Goal: Information Seeking & Learning: Find contact information

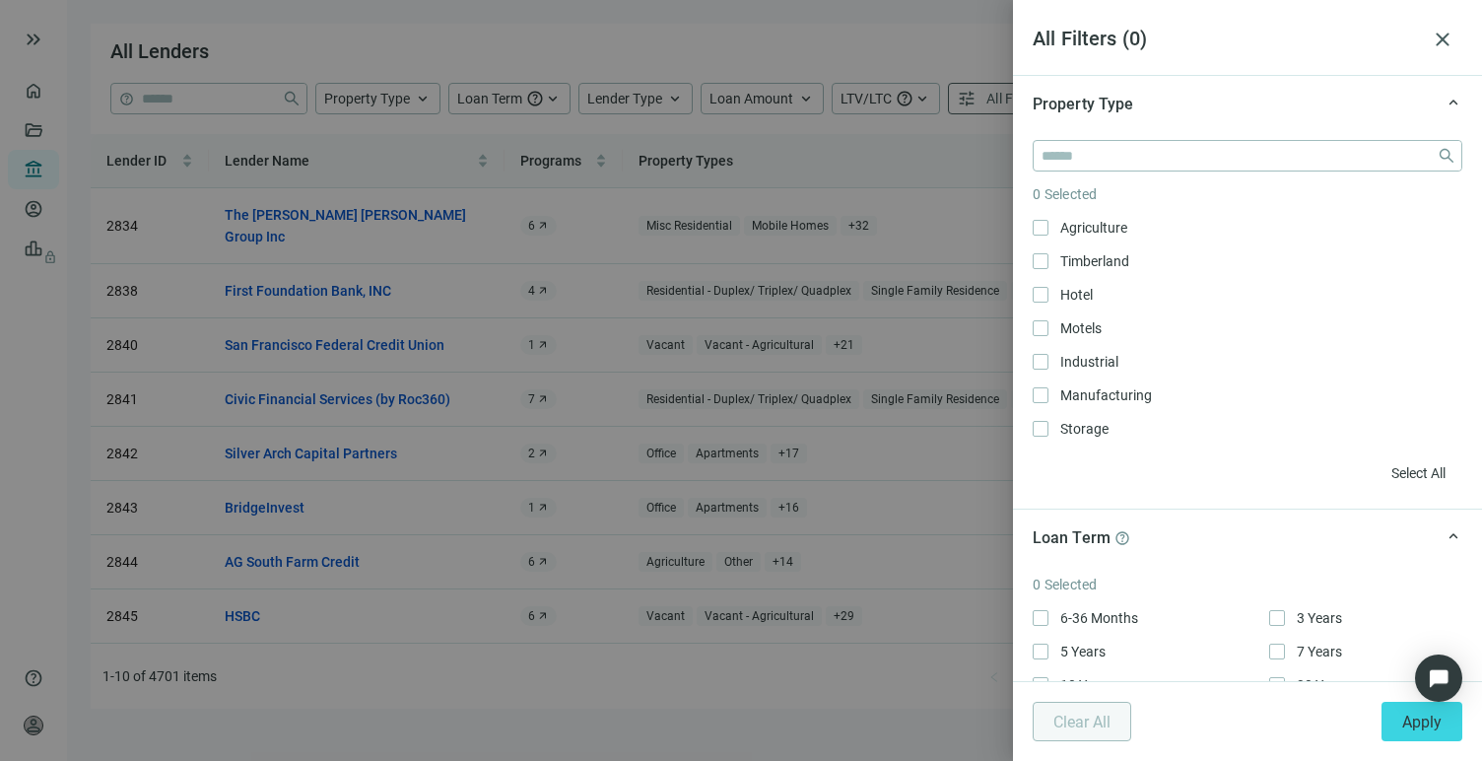
scroll to position [333, 0]
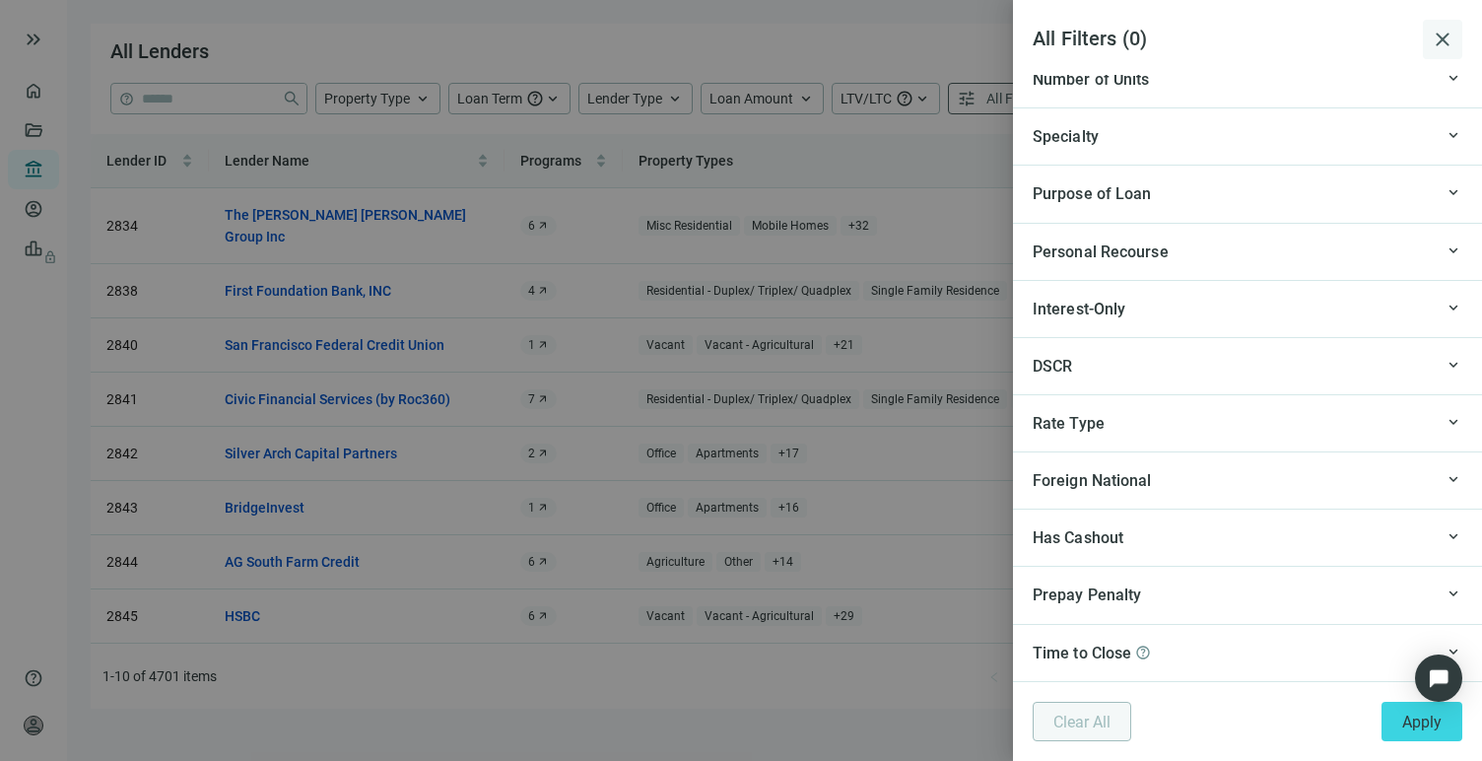
click at [1460, 41] on button "close" at bounding box center [1442, 39] width 39 height 39
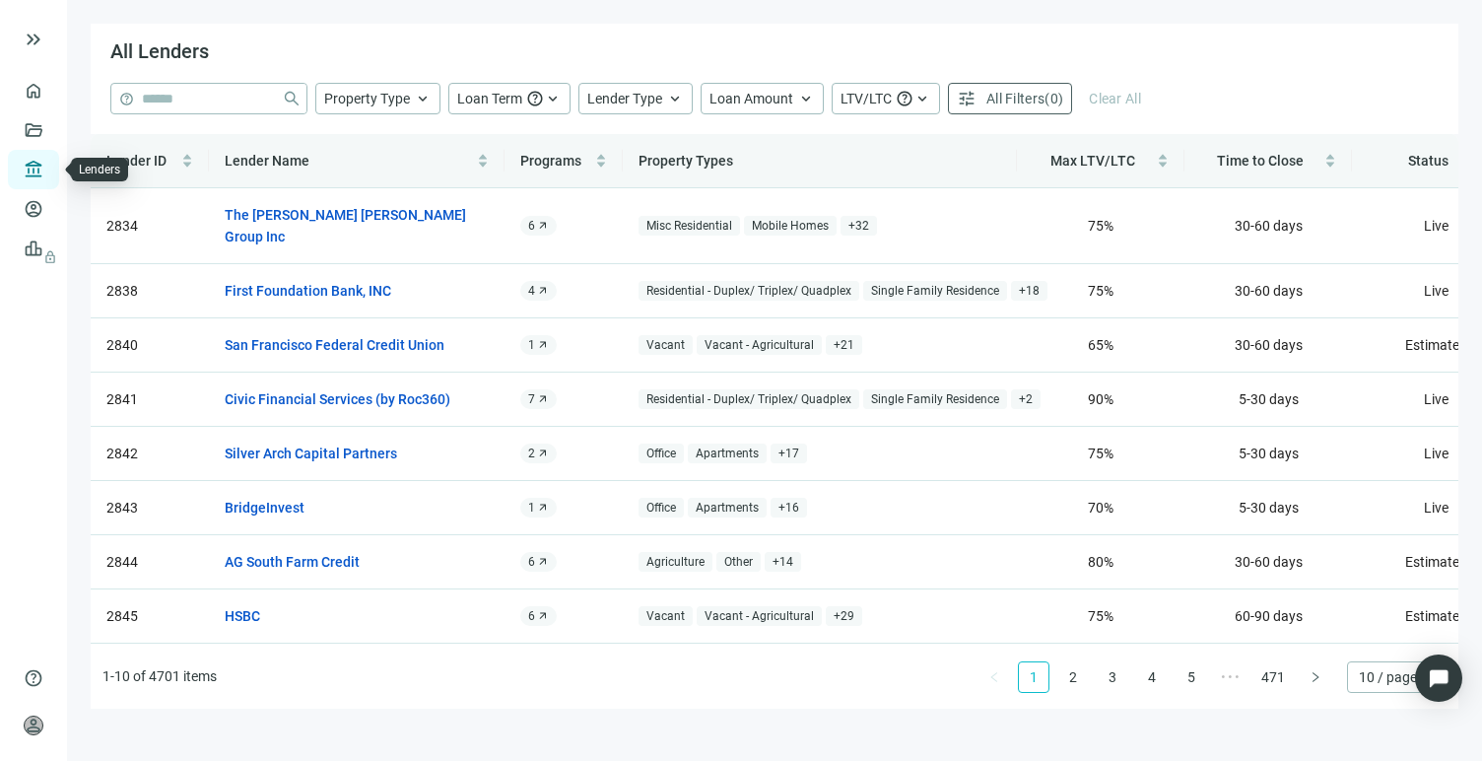
click at [49, 168] on link "Lenders" at bounding box center [74, 170] width 51 height 16
click at [198, 101] on input "search" at bounding box center [208, 99] width 132 height 30
type input "**********"
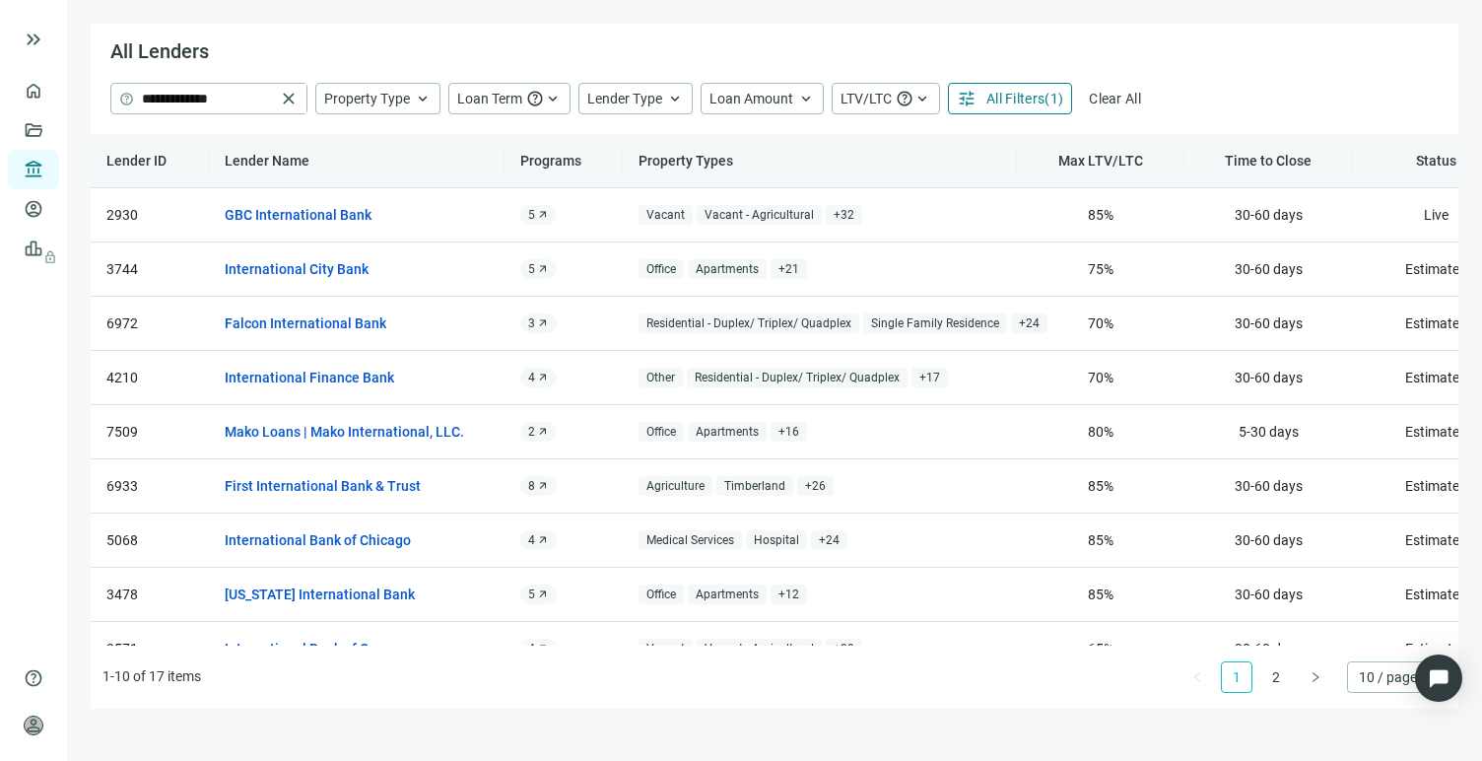
click at [1020, 99] on span "All Filters" at bounding box center [1015, 99] width 58 height 16
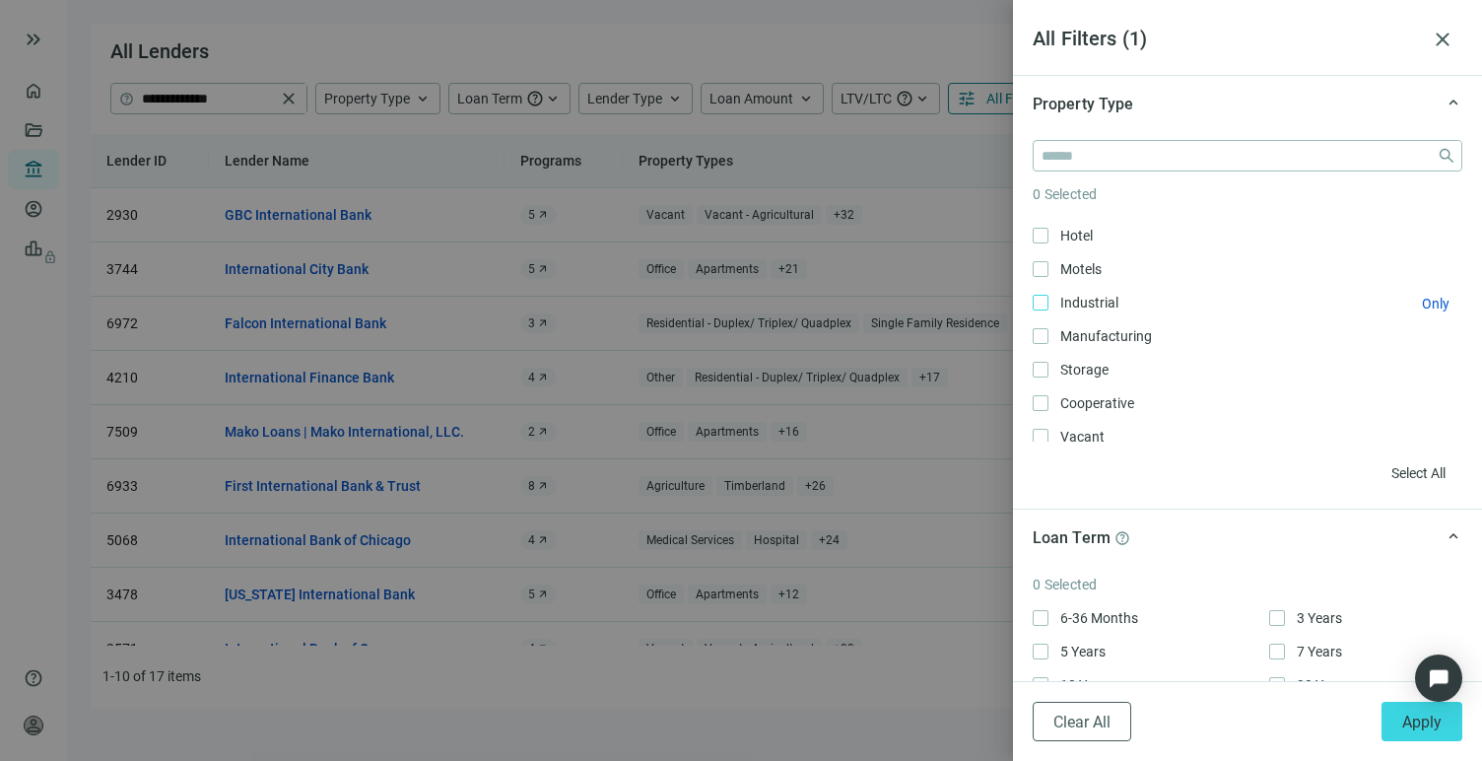
scroll to position [173, 0]
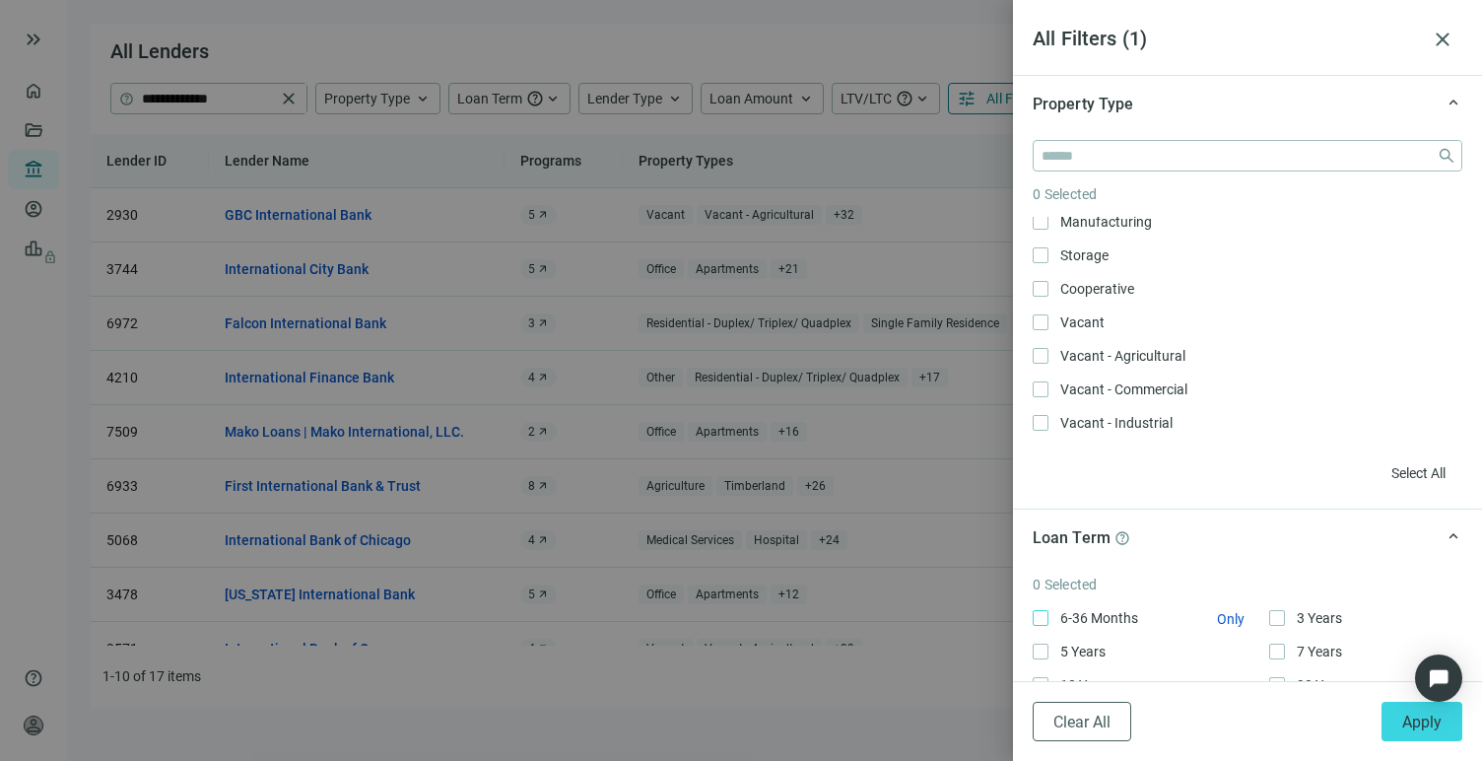
drag, startPoint x: 1116, startPoint y: 707, endPoint x: 1135, endPoint y: 627, distance: 82.9
click at [1116, 707] on button "Clear All" at bounding box center [1081, 720] width 99 height 39
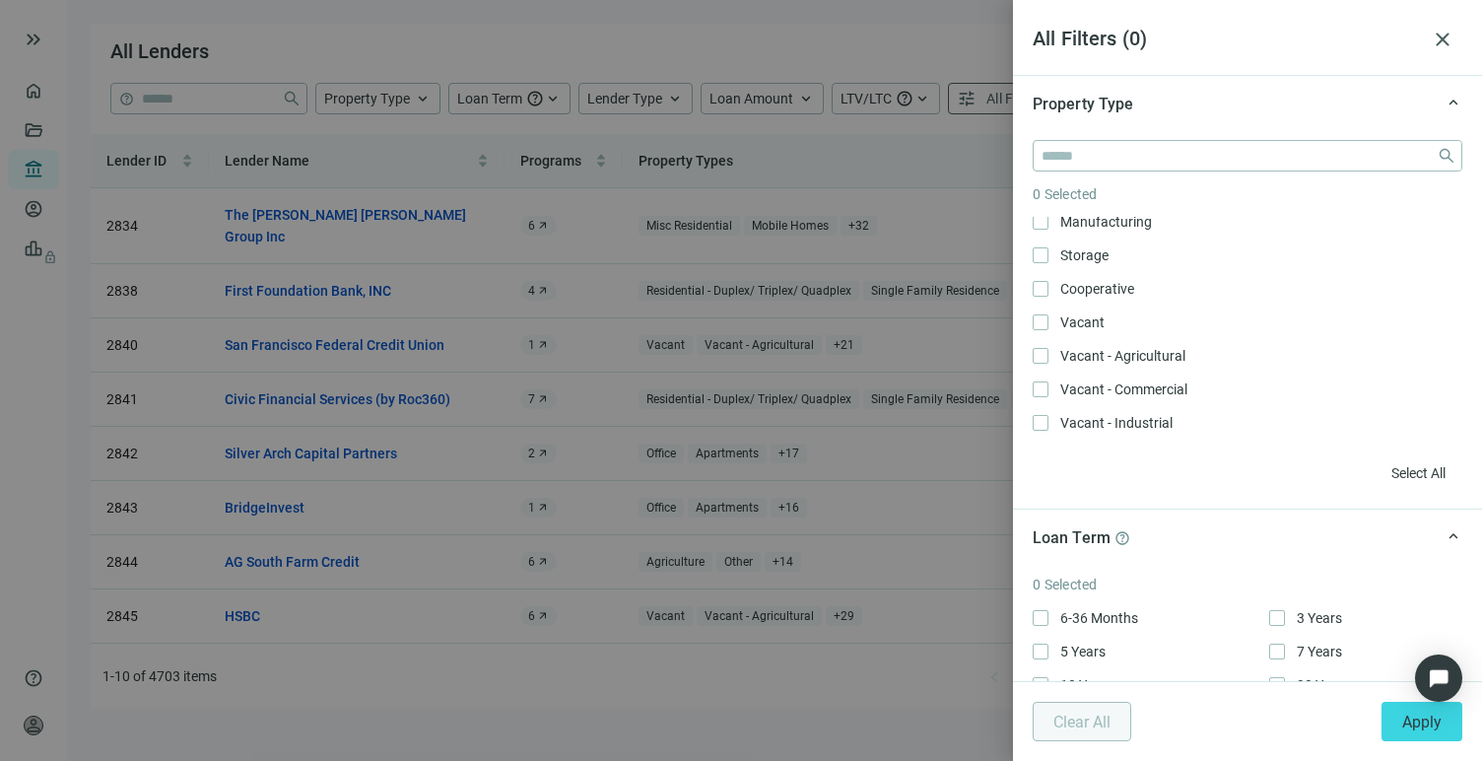
click at [935, 29] on div at bounding box center [741, 380] width 1482 height 761
click at [1439, 45] on span "close" at bounding box center [1442, 40] width 24 height 24
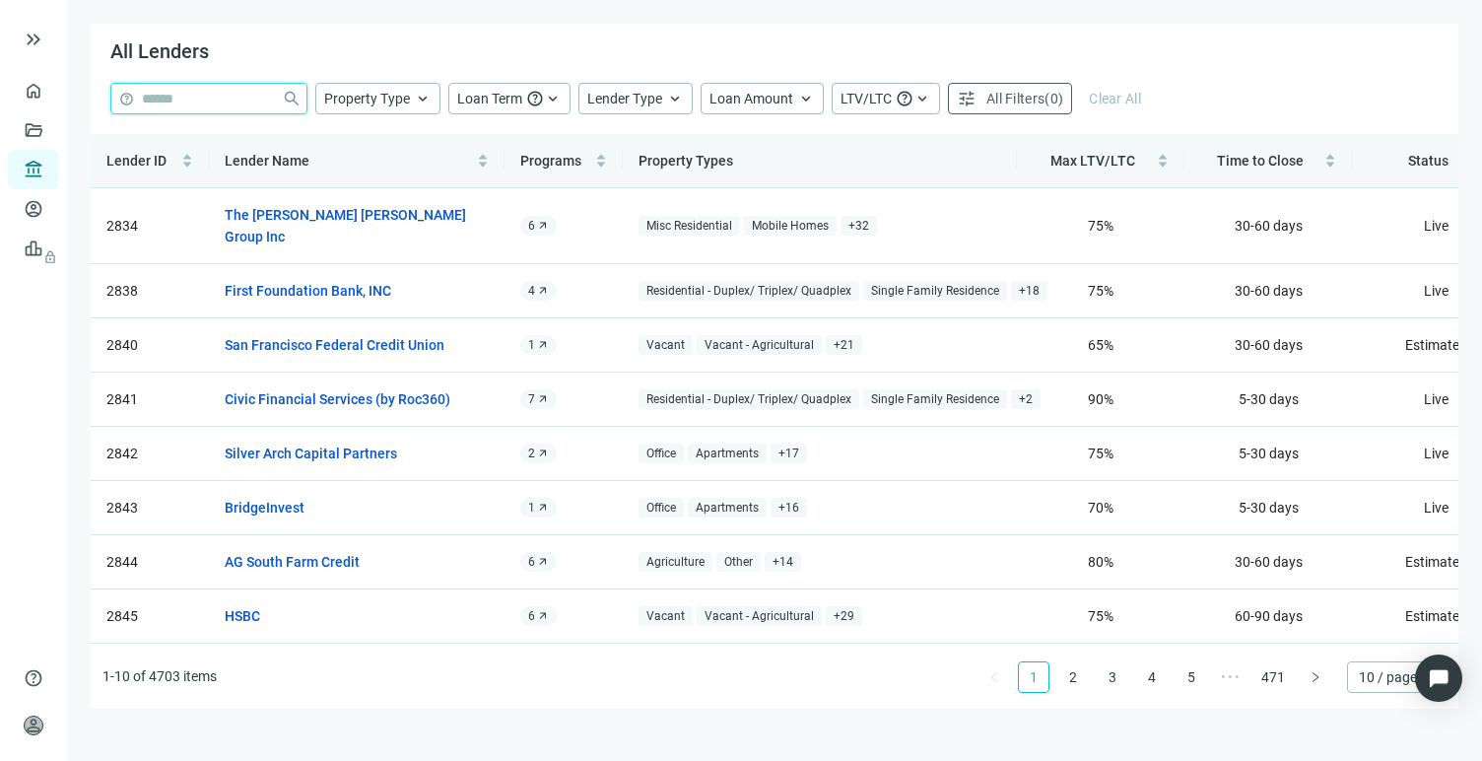
click at [201, 97] on input "search" at bounding box center [208, 99] width 132 height 30
type input "**********"
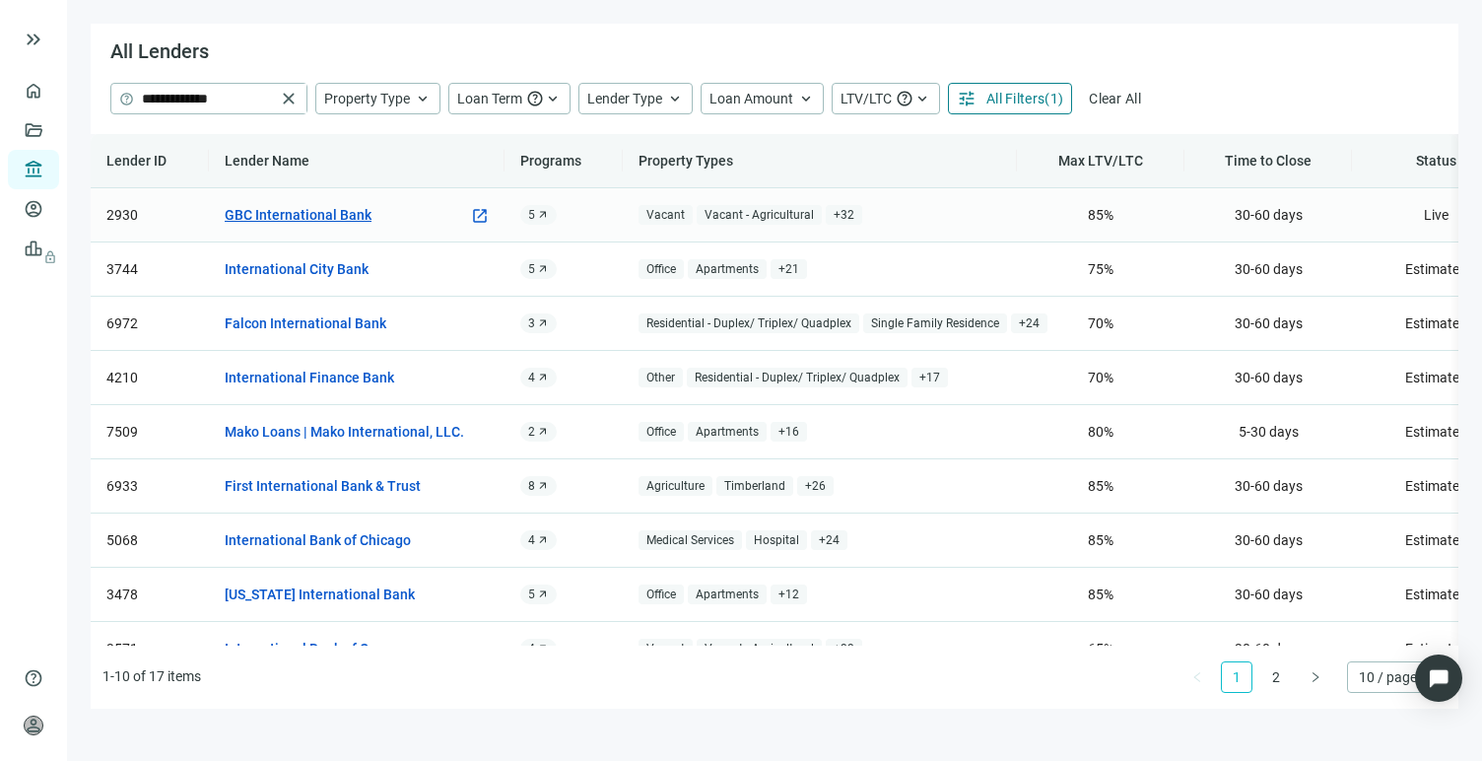
click at [342, 212] on link "GBC International Bank" at bounding box center [298, 215] width 147 height 22
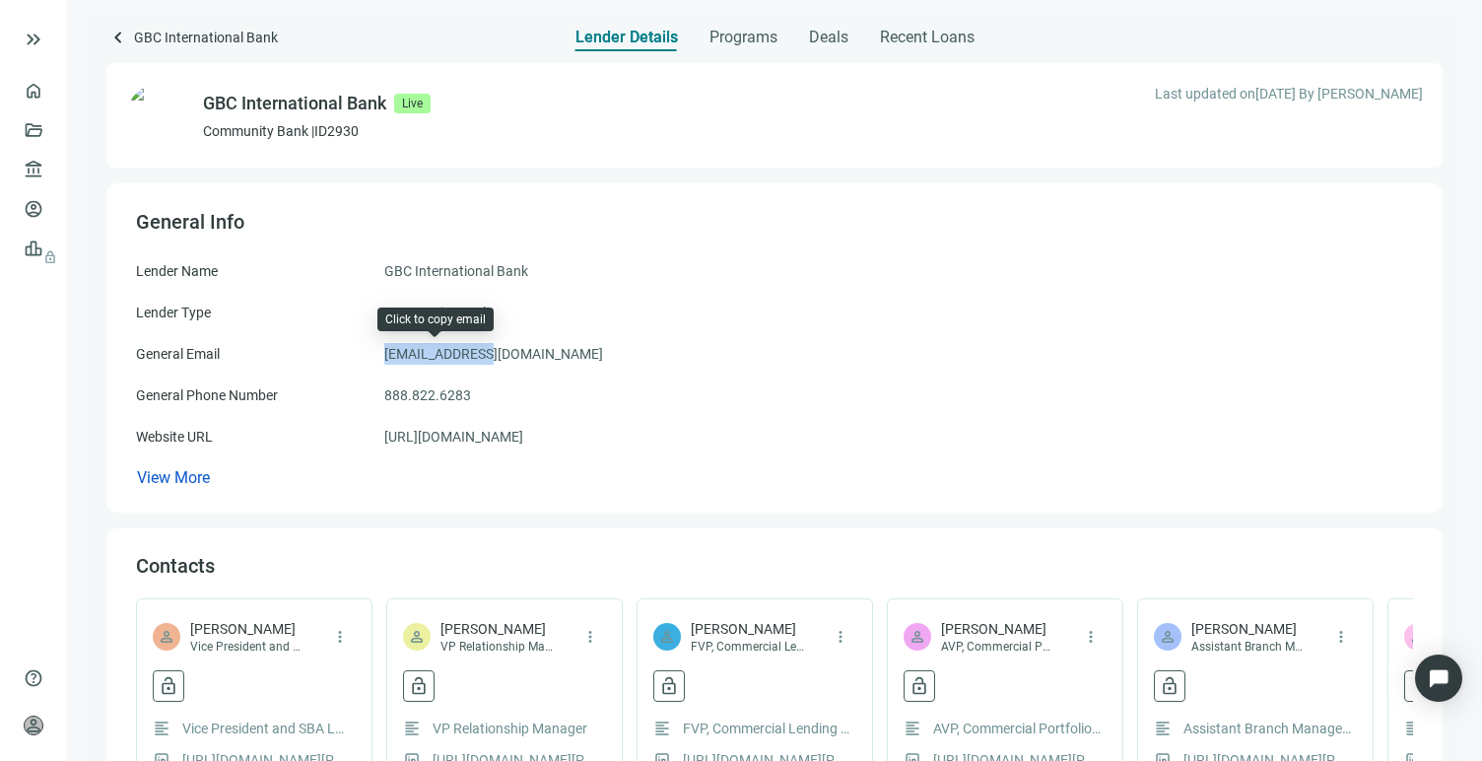
drag, startPoint x: 485, startPoint y: 352, endPoint x: 384, endPoint y: 353, distance: 100.5
click at [384, 353] on div "General Email [EMAIL_ADDRESS][DOMAIN_NAME]" at bounding box center [774, 354] width 1277 height 22
copy span "[EMAIL_ADDRESS][DOMAIN_NAME]"
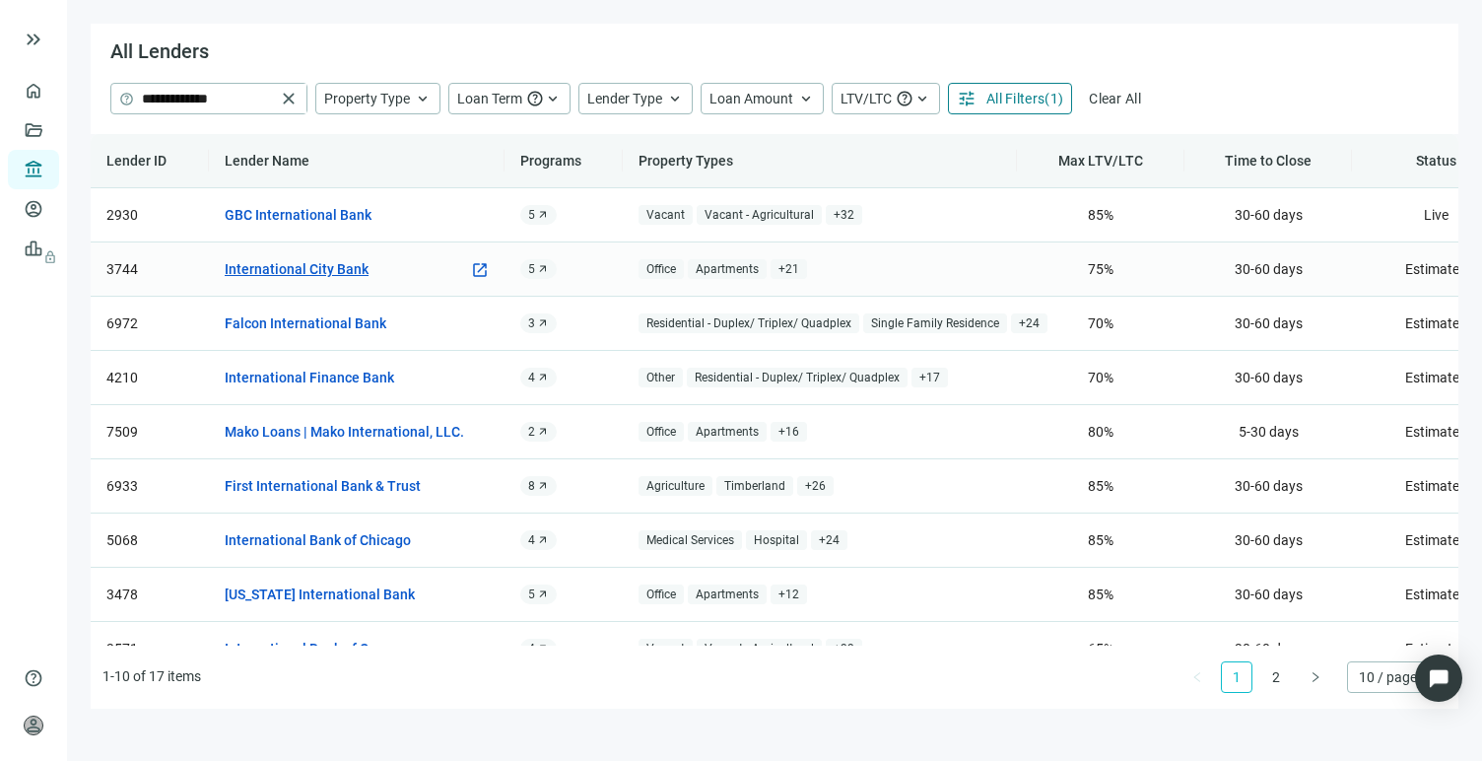
click at [314, 271] on link "International City Bank" at bounding box center [297, 269] width 144 height 22
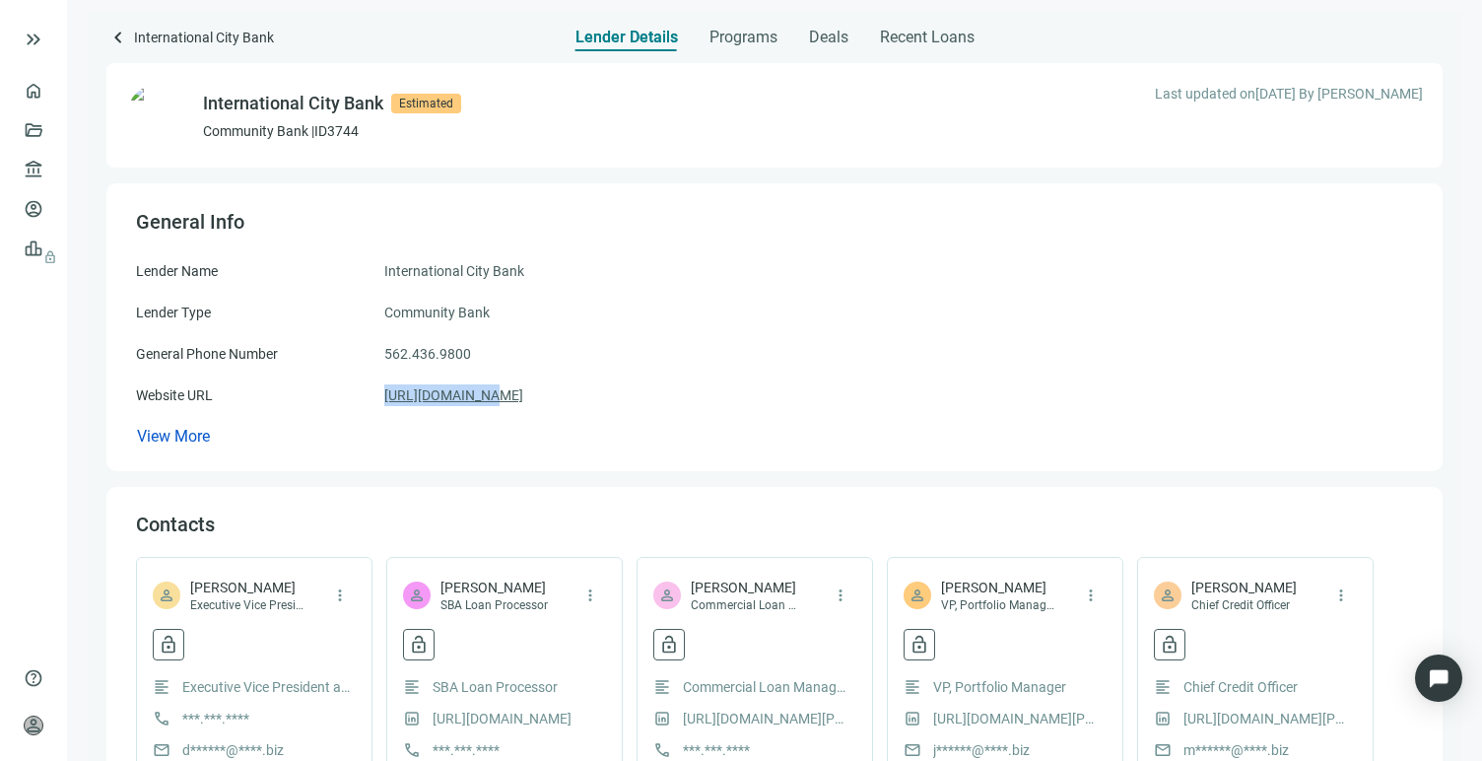
drag, startPoint x: 467, startPoint y: 391, endPoint x: 400, endPoint y: 397, distance: 67.2
click at [380, 397] on div "Website URL [URL][DOMAIN_NAME]" at bounding box center [774, 395] width 1277 height 22
click at [428, 397] on link "[URL][DOMAIN_NAME]" at bounding box center [453, 395] width 139 height 22
copy div "[URL][DOMAIN_NAME]"
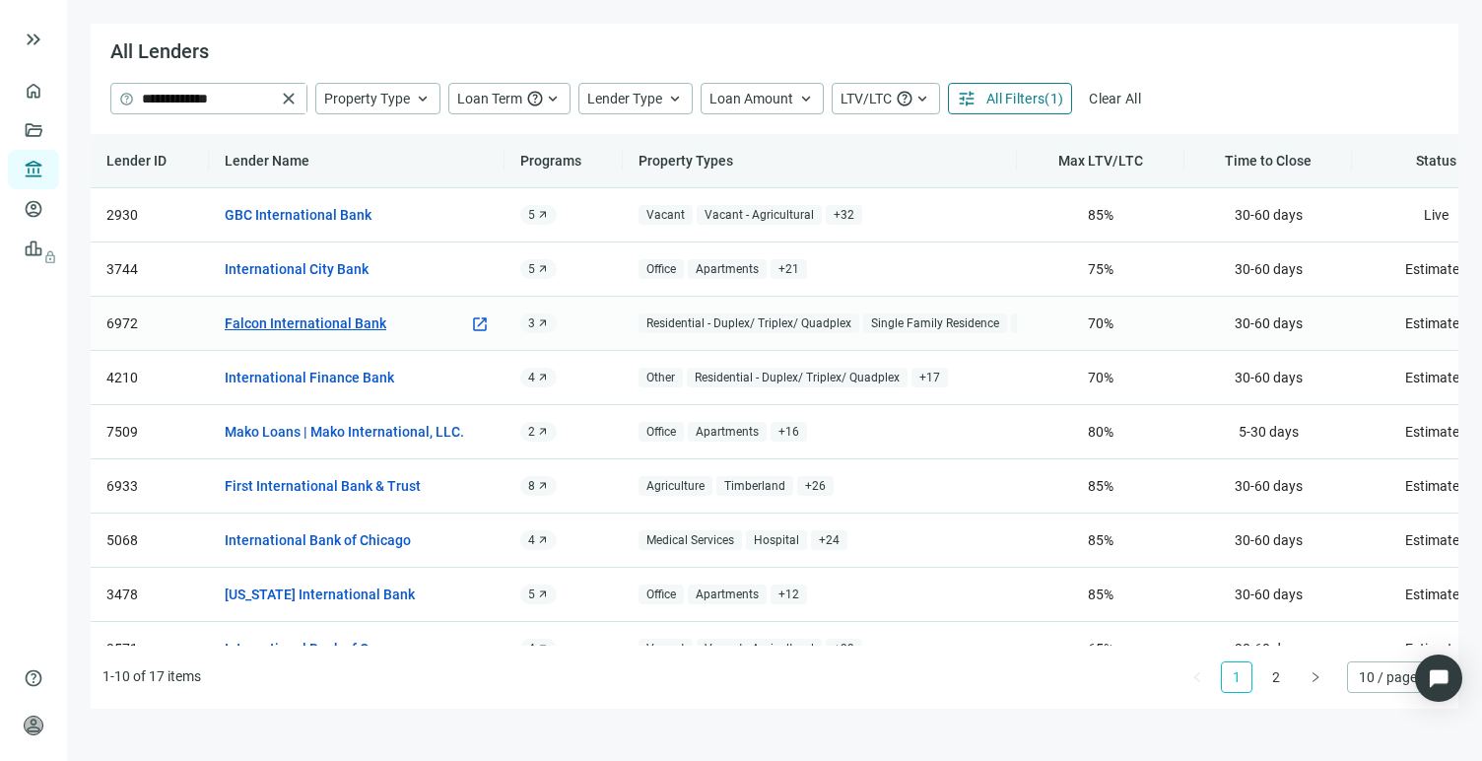
click at [318, 319] on link "Falcon International Bank" at bounding box center [306, 323] width 162 height 22
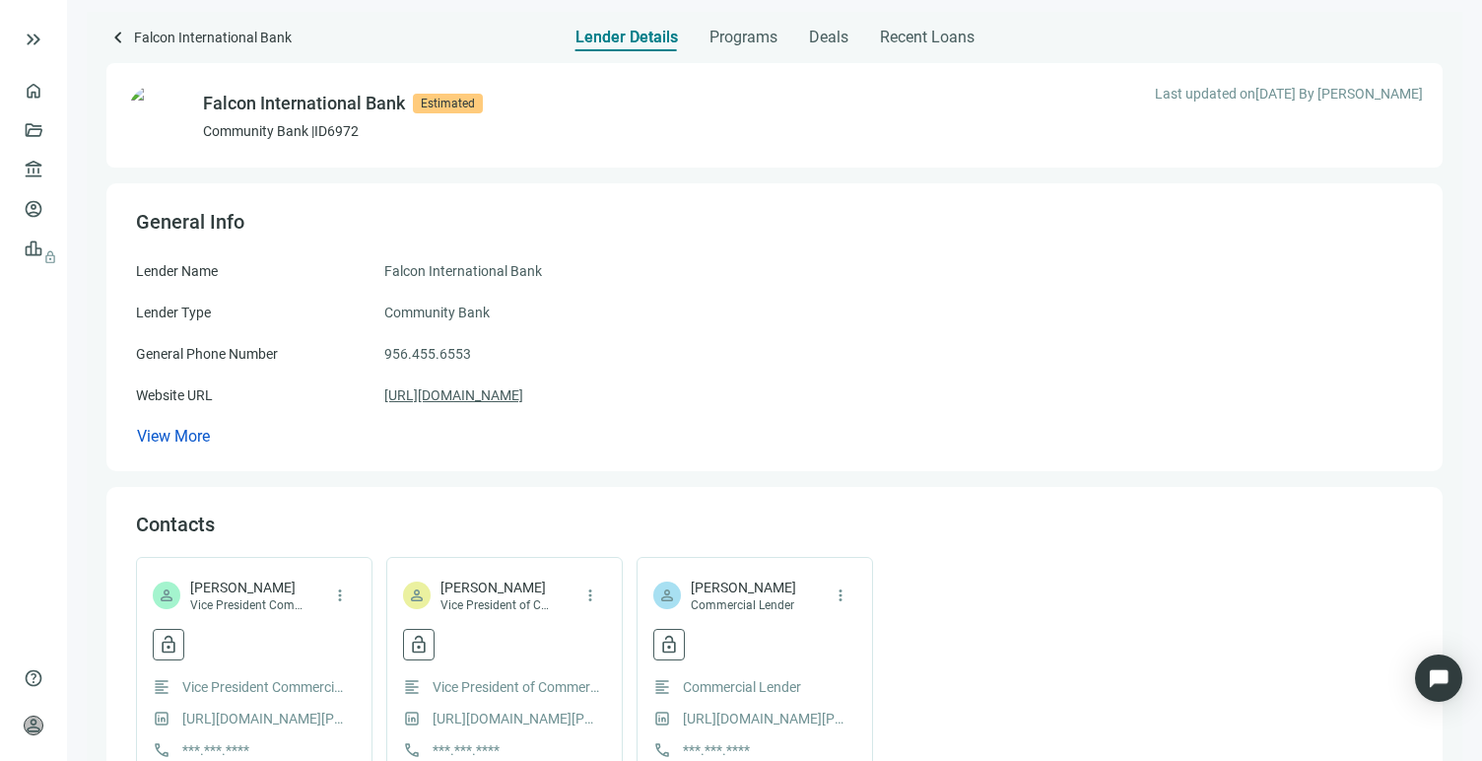
click at [470, 402] on link "[URL][DOMAIN_NAME]" at bounding box center [453, 395] width 139 height 22
click at [115, 37] on span "keyboard_arrow_left" at bounding box center [118, 38] width 24 height 24
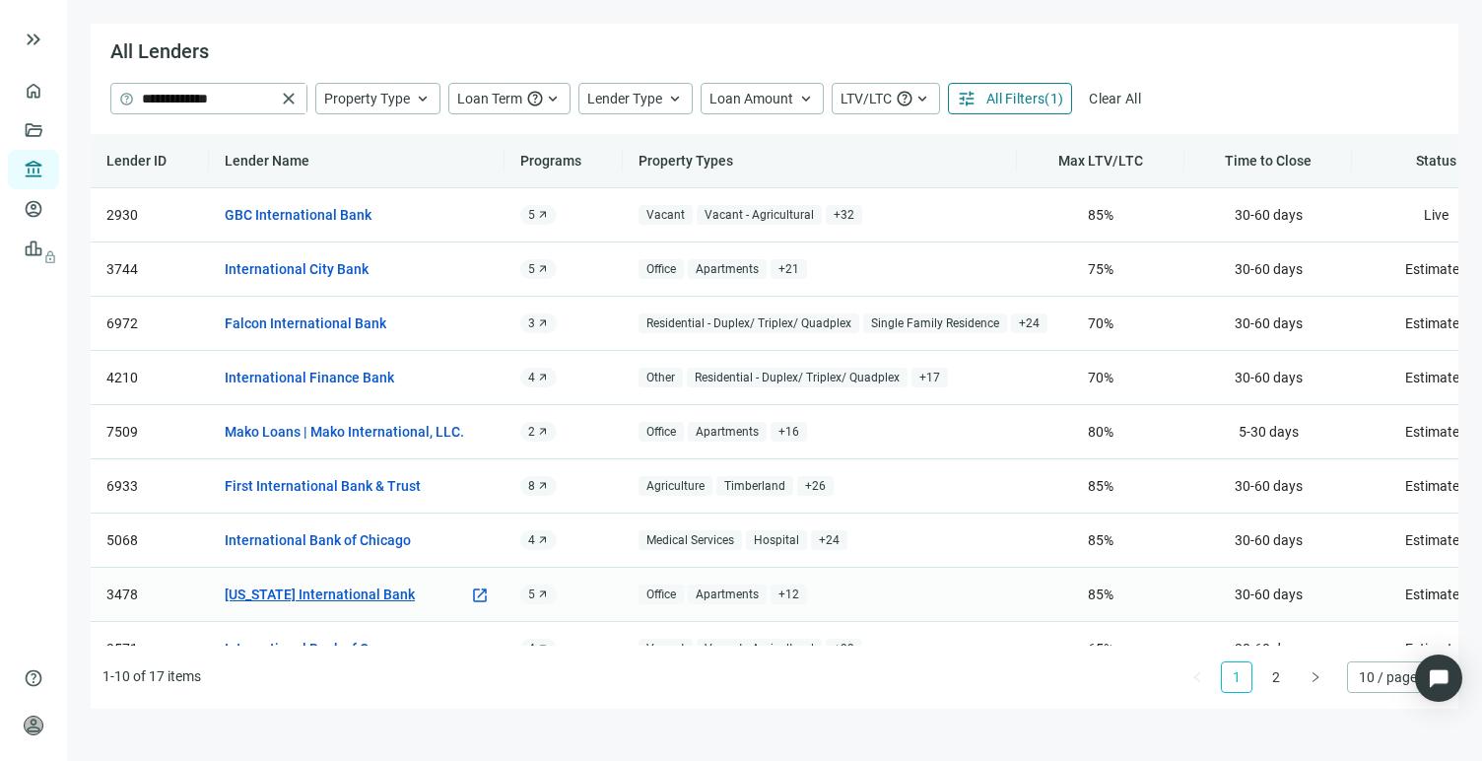
click at [333, 588] on link "[US_STATE] International Bank" at bounding box center [320, 594] width 190 height 22
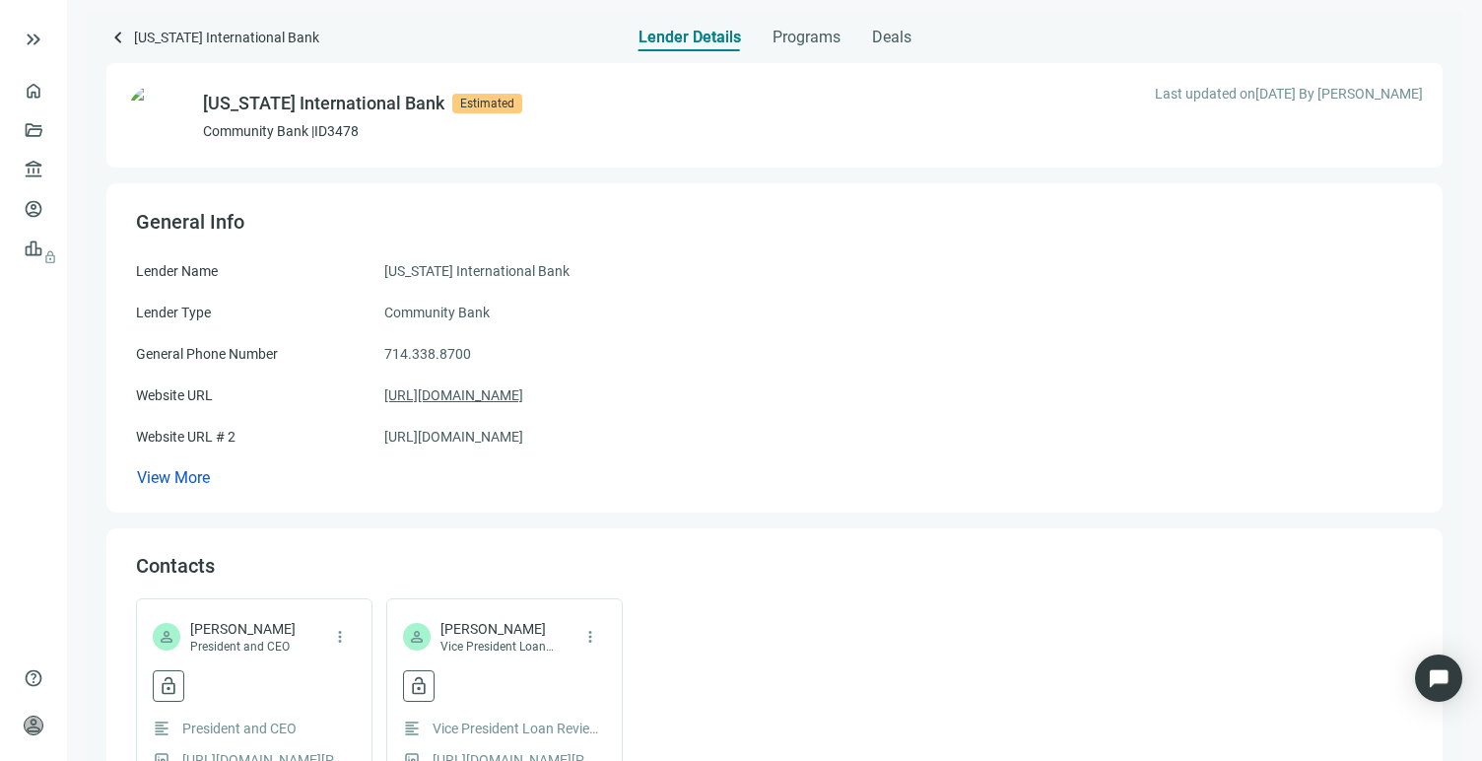
click at [490, 392] on link "[URL][DOMAIN_NAME]" at bounding box center [453, 395] width 139 height 22
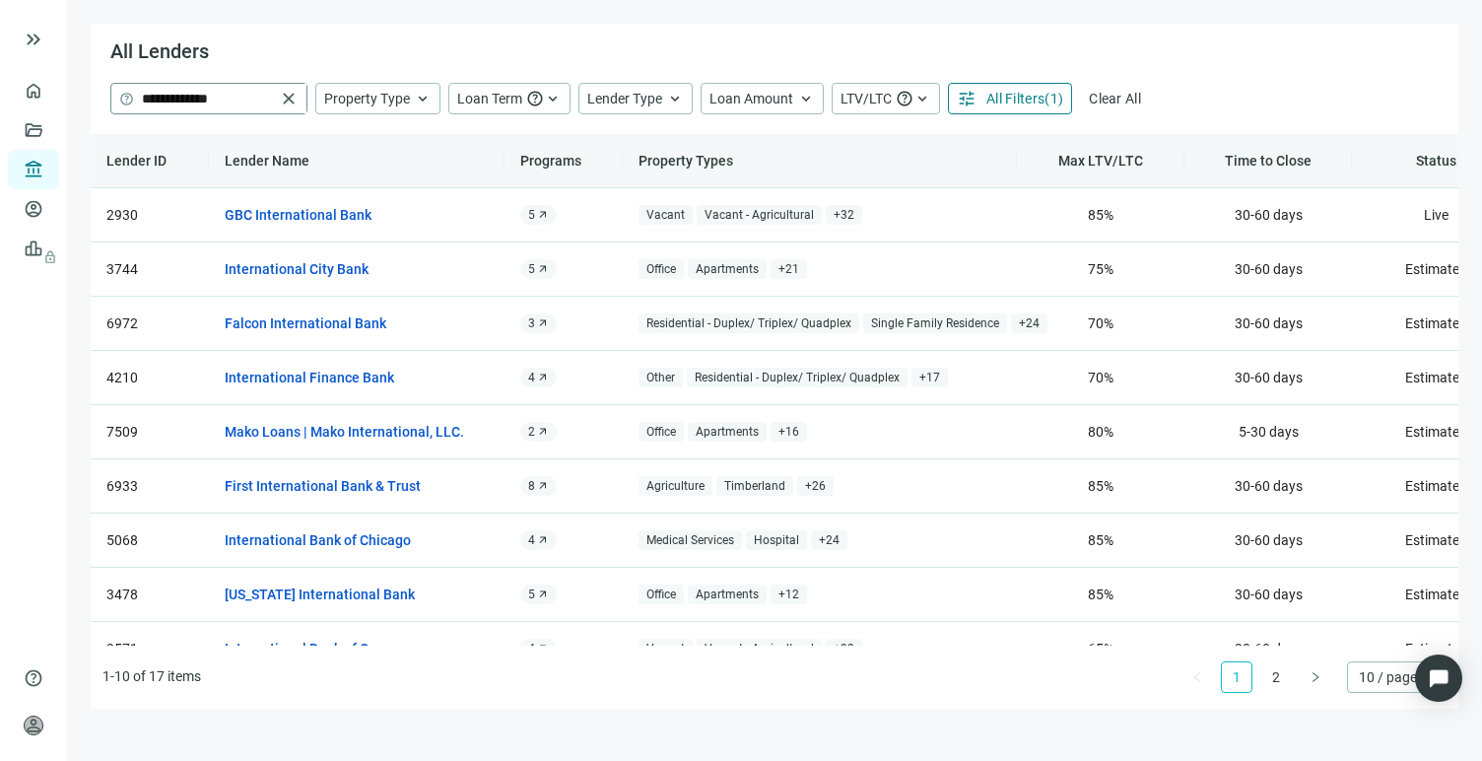
click at [290, 99] on span "close" at bounding box center [289, 99] width 20 height 20
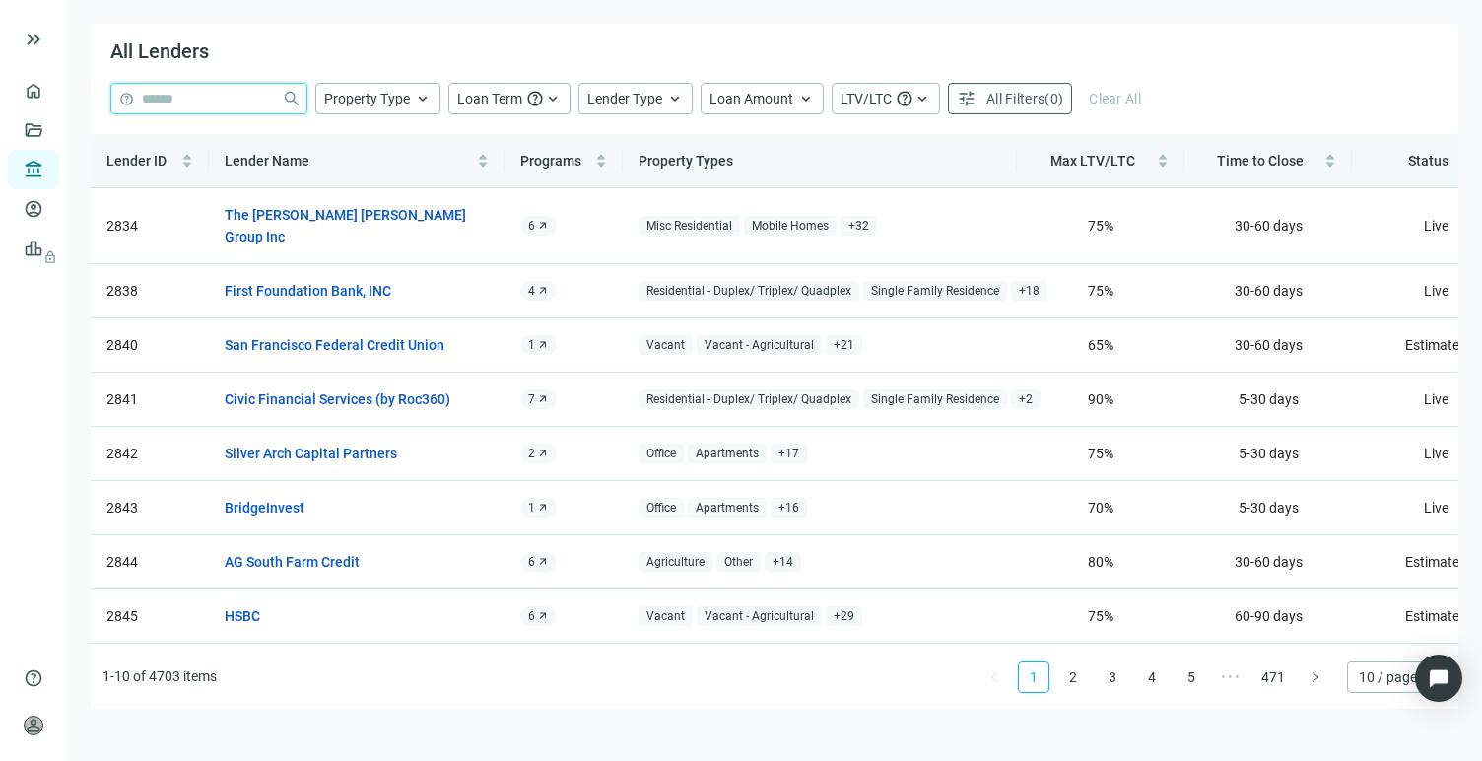
click at [240, 102] on input "search" at bounding box center [208, 99] width 132 height 30
type input "******"
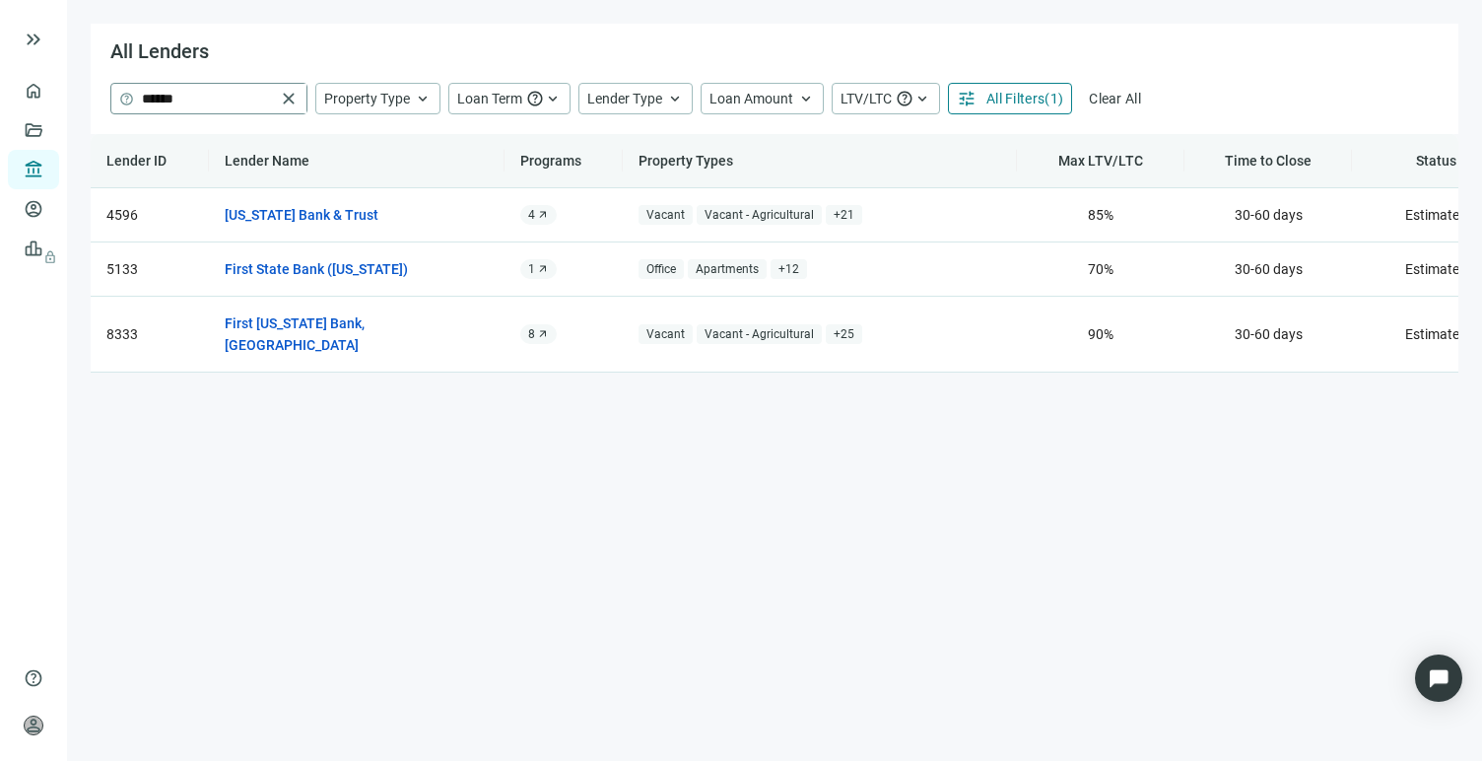
click at [288, 97] on span "close" at bounding box center [289, 99] width 20 height 20
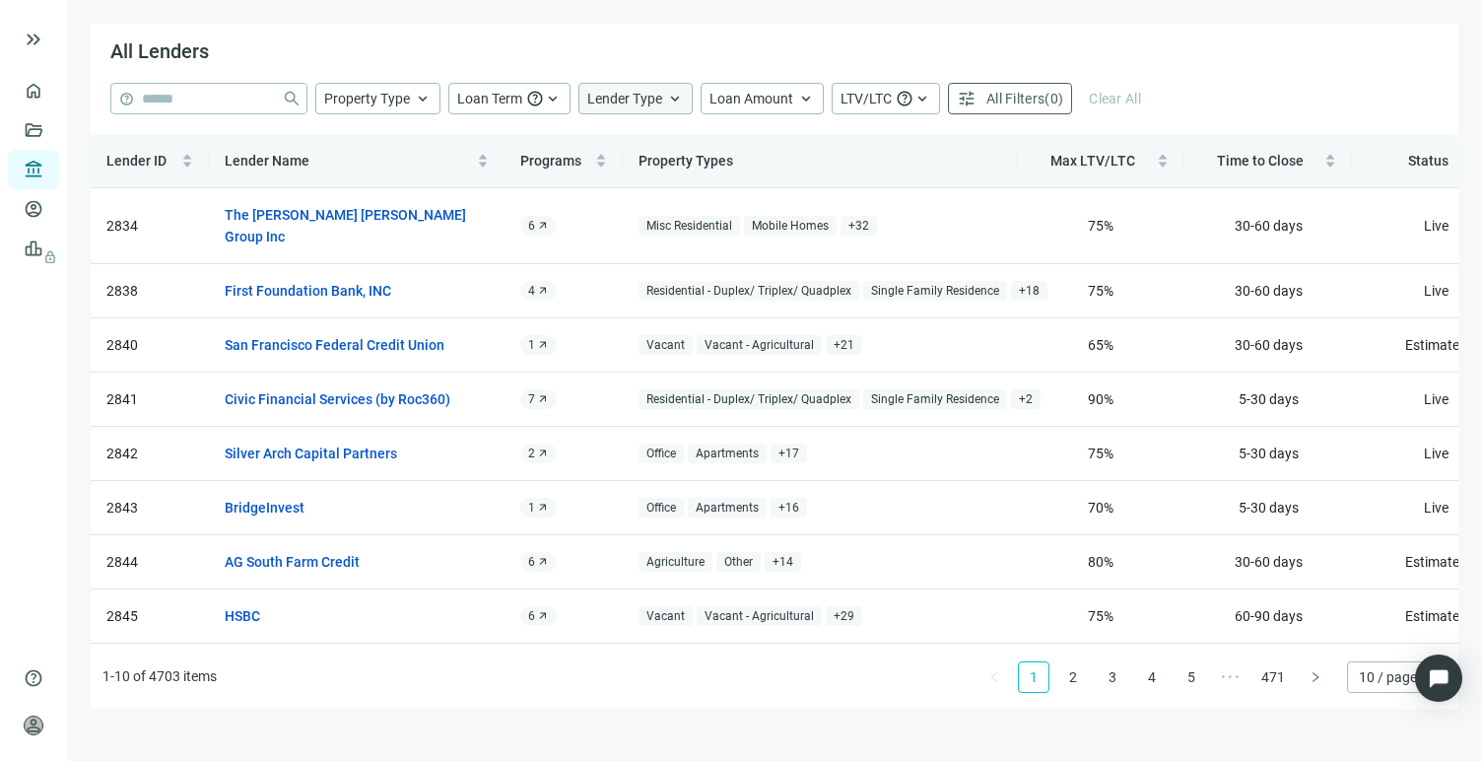
click at [661, 100] on div "Lender Type keyboard_arrow_up" at bounding box center [635, 99] width 114 height 32
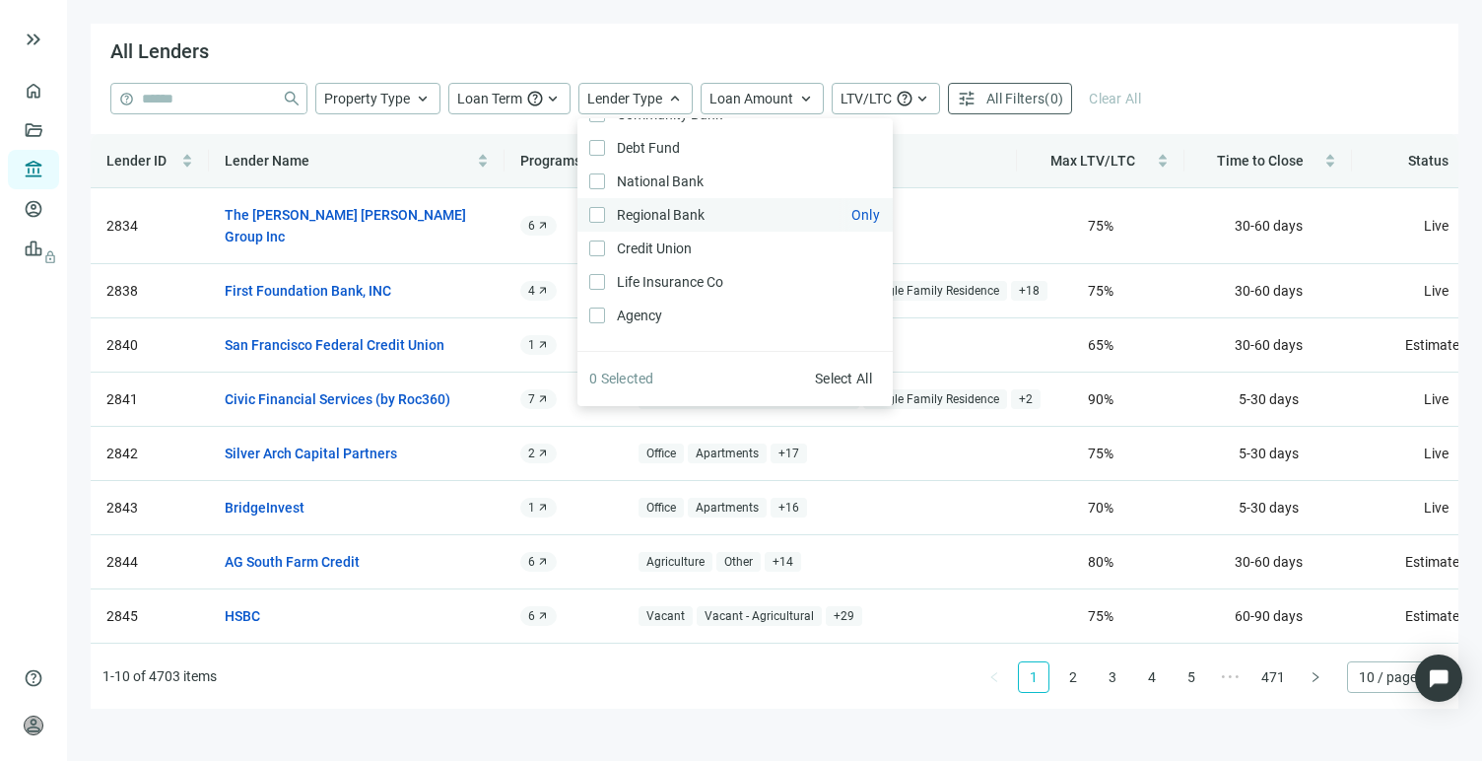
scroll to position [30, 0]
